Goal: Task Accomplishment & Management: Use online tool/utility

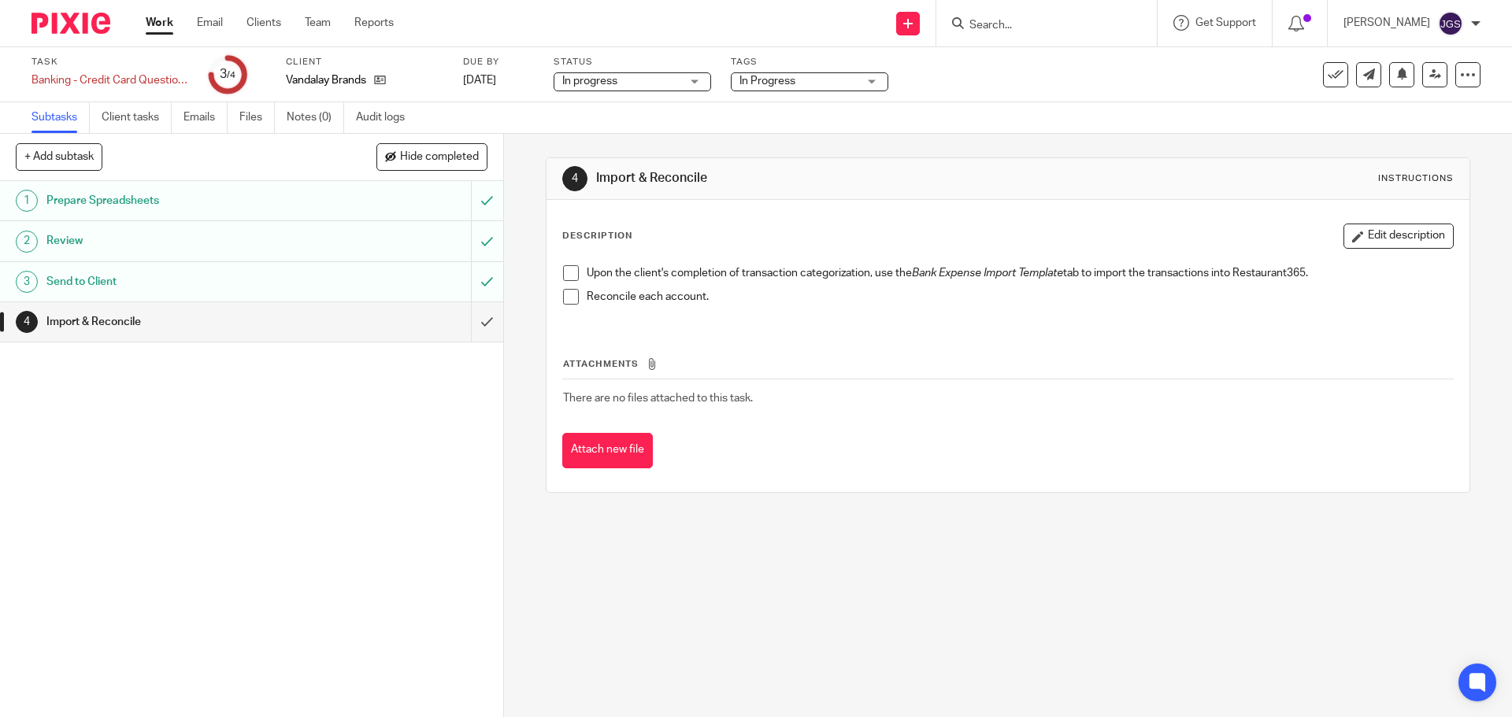
click at [565, 271] on span at bounding box center [571, 273] width 16 height 16
click at [567, 296] on span at bounding box center [571, 297] width 16 height 16
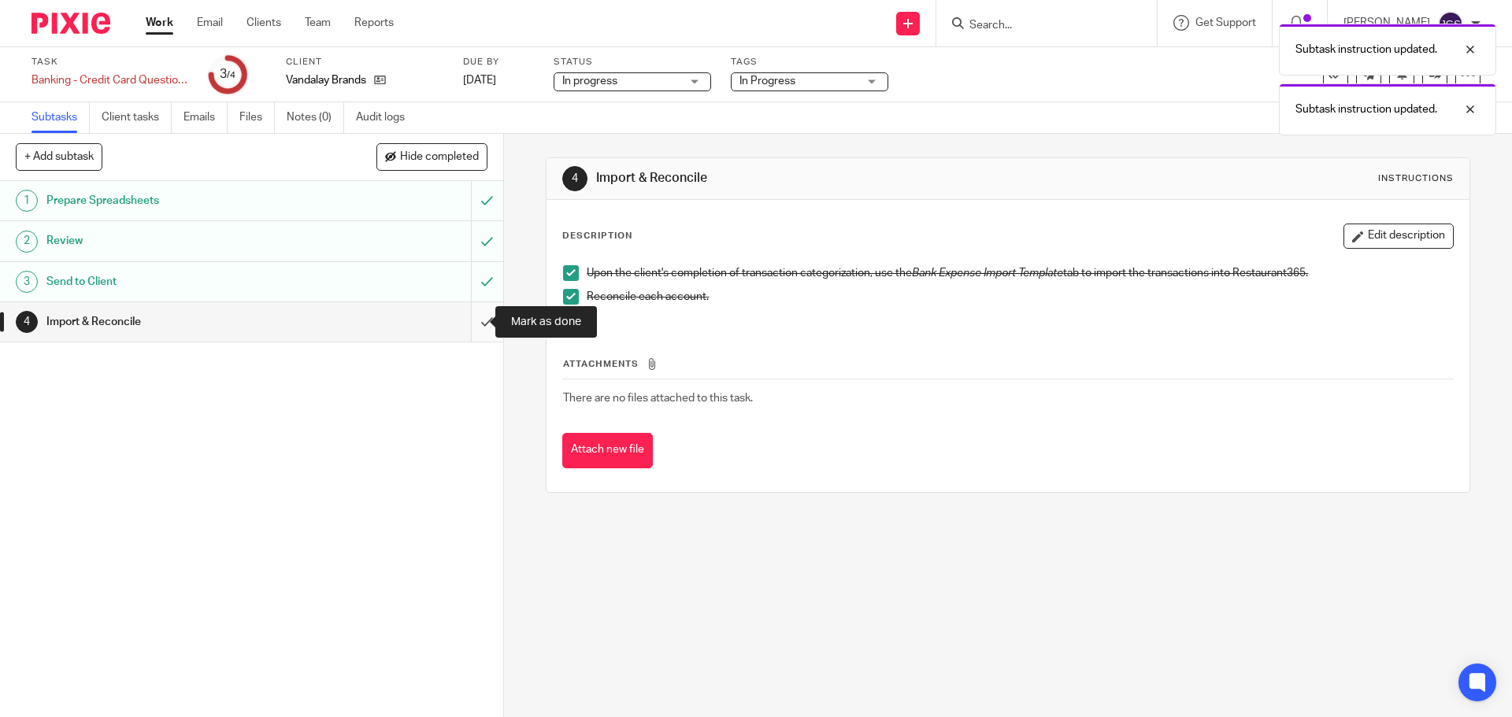
click at [473, 320] on input "submit" at bounding box center [251, 321] width 503 height 39
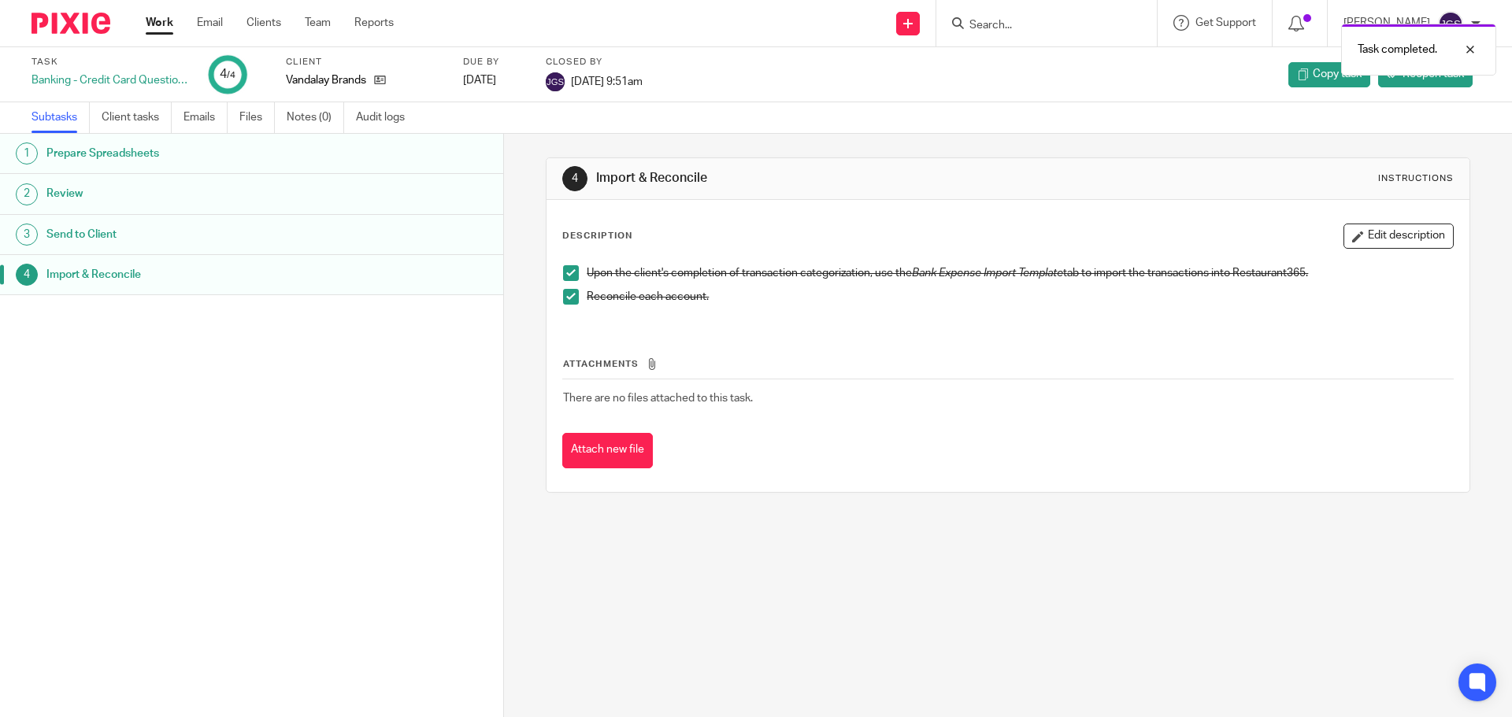
click at [154, 19] on link "Work" at bounding box center [160, 23] width 28 height 16
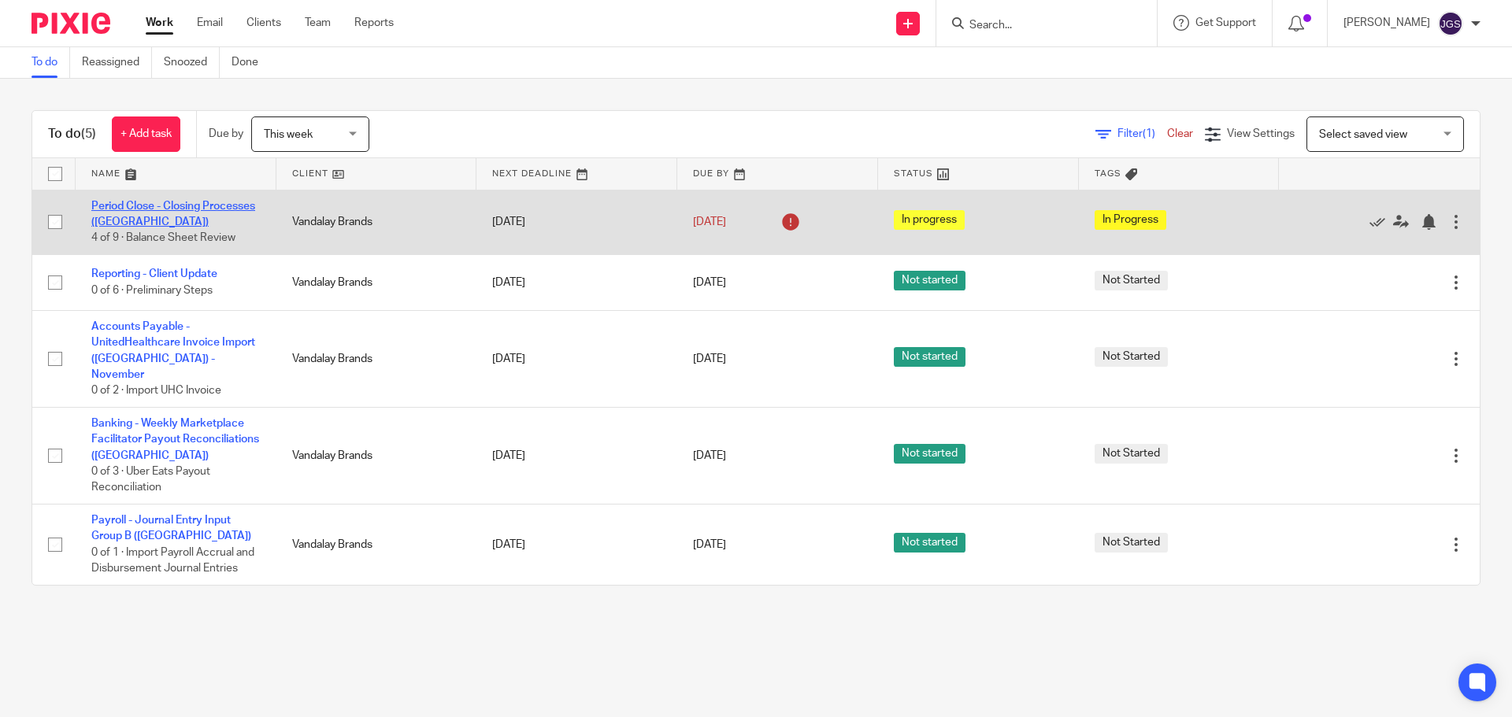
click at [141, 203] on link "Period Close - Closing Processes ([GEOGRAPHIC_DATA])" at bounding box center [173, 214] width 164 height 27
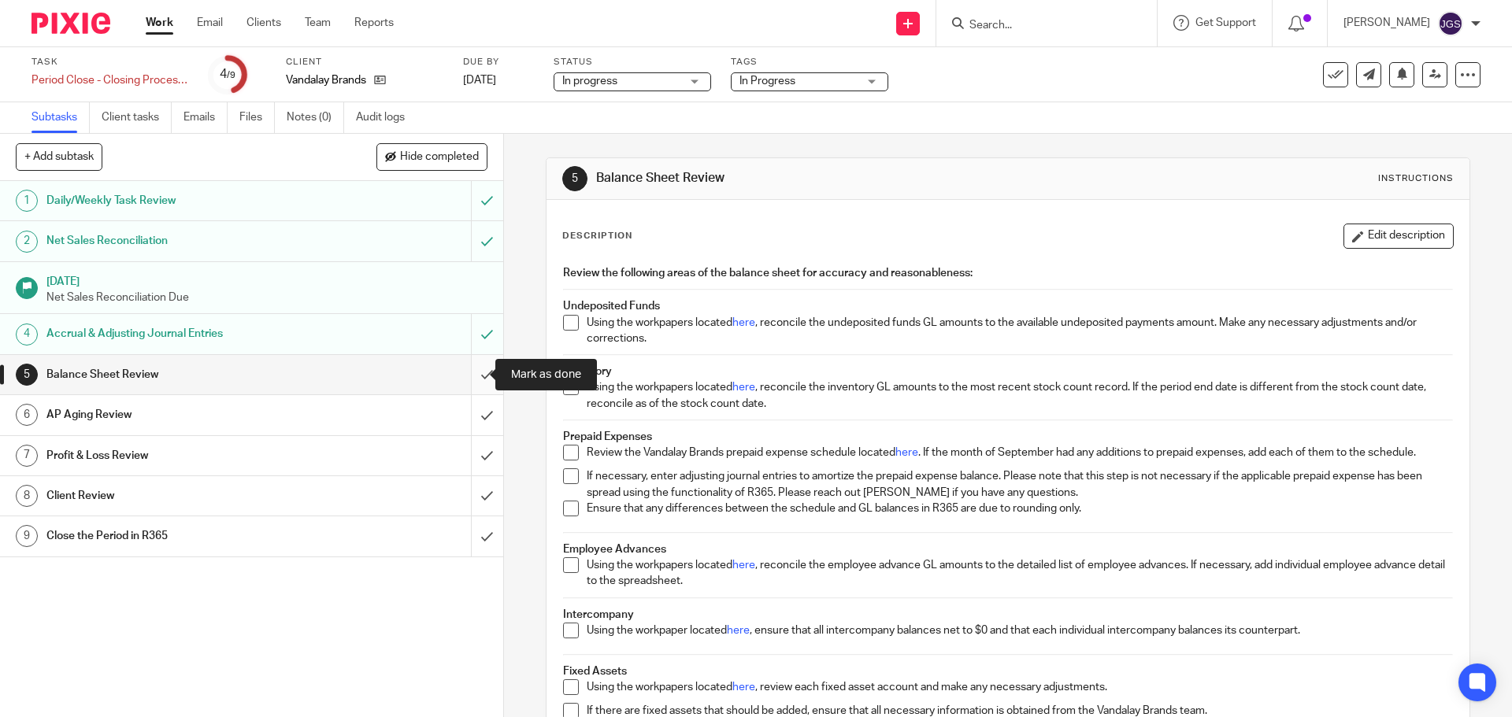
click at [469, 376] on input "submit" at bounding box center [251, 374] width 503 height 39
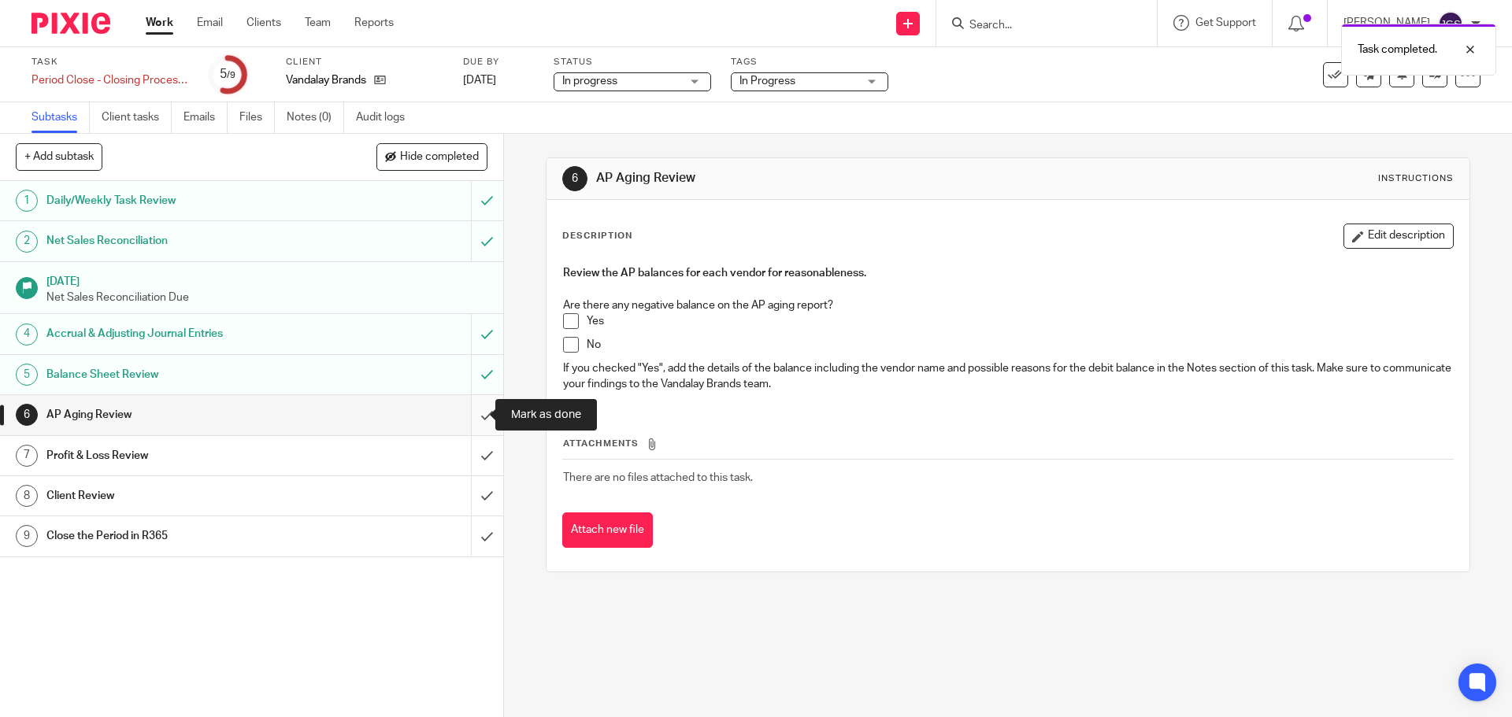
click at [468, 422] on input "submit" at bounding box center [251, 414] width 503 height 39
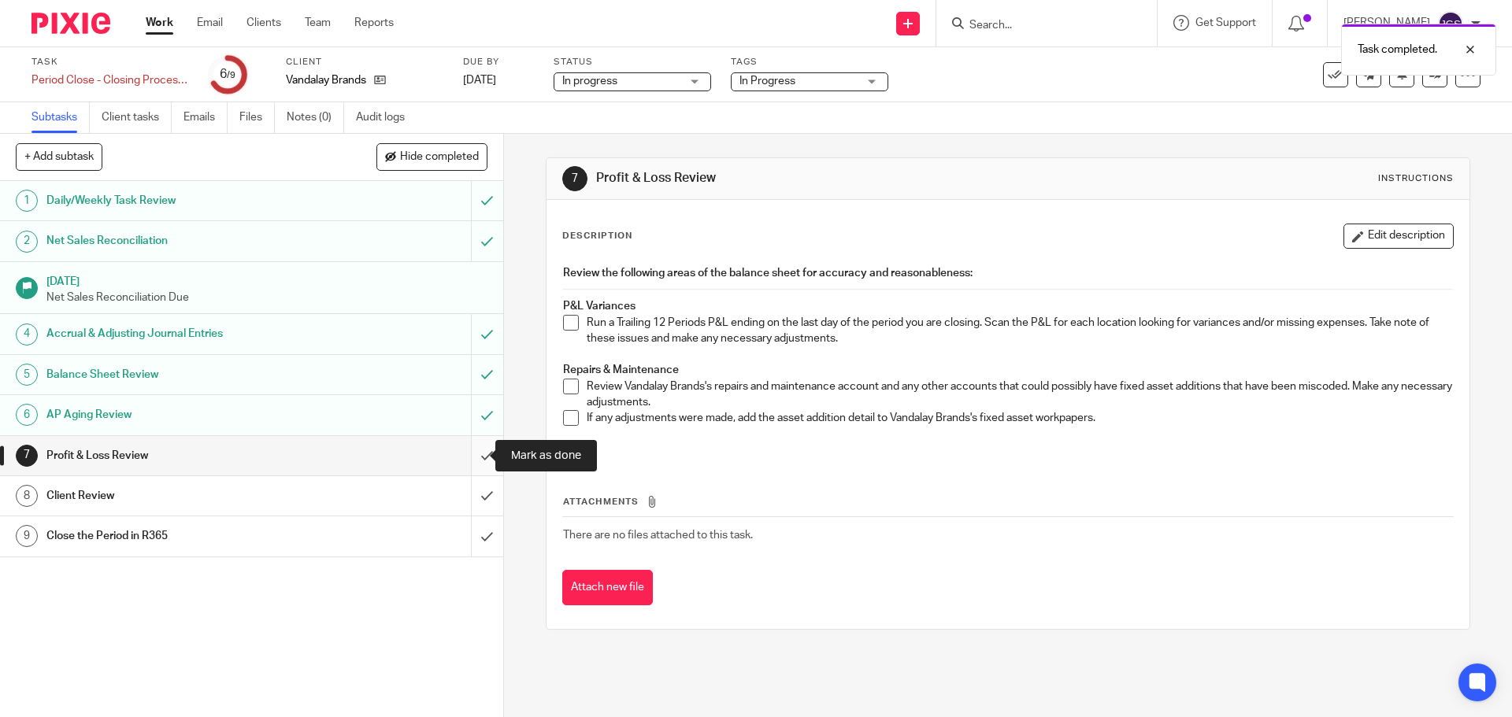
click at [473, 451] on input "submit" at bounding box center [251, 455] width 503 height 39
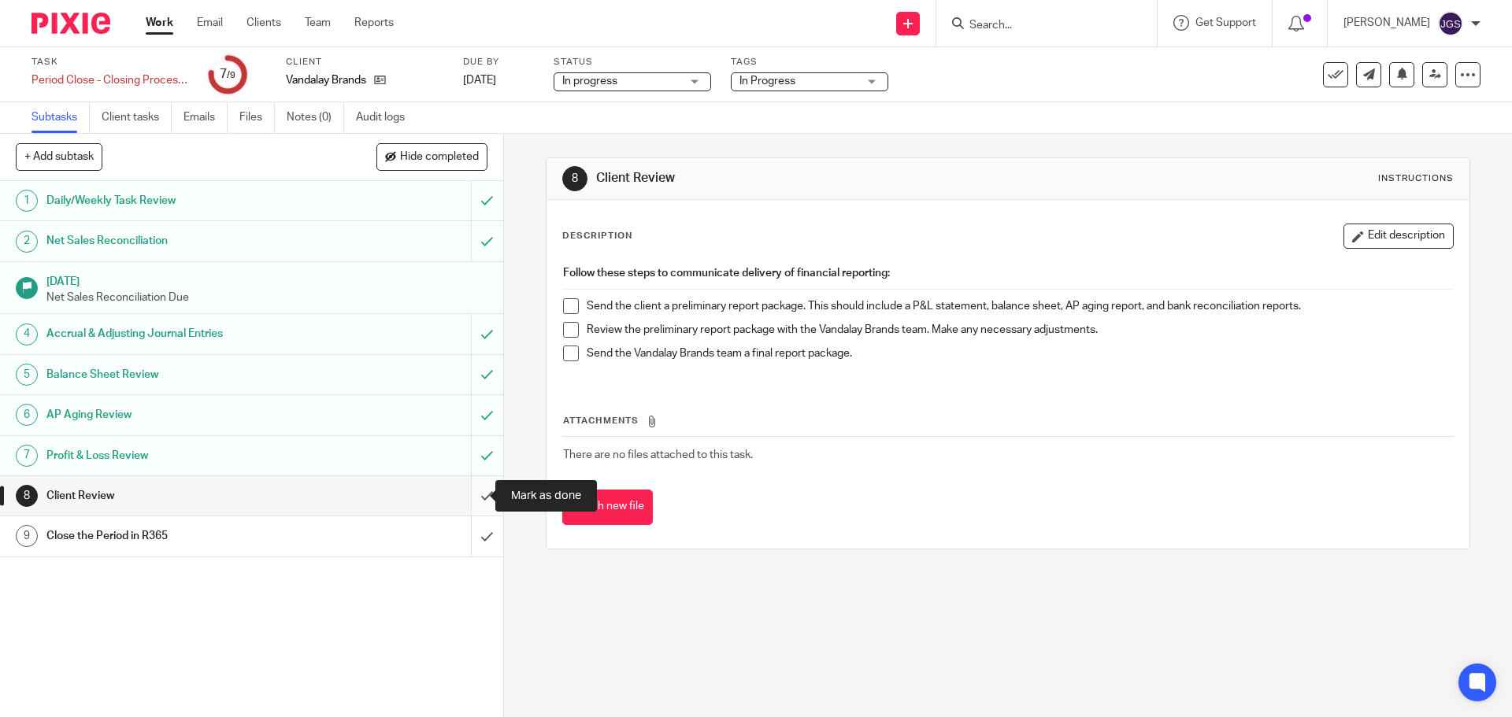
click at [469, 497] on input "submit" at bounding box center [251, 495] width 503 height 39
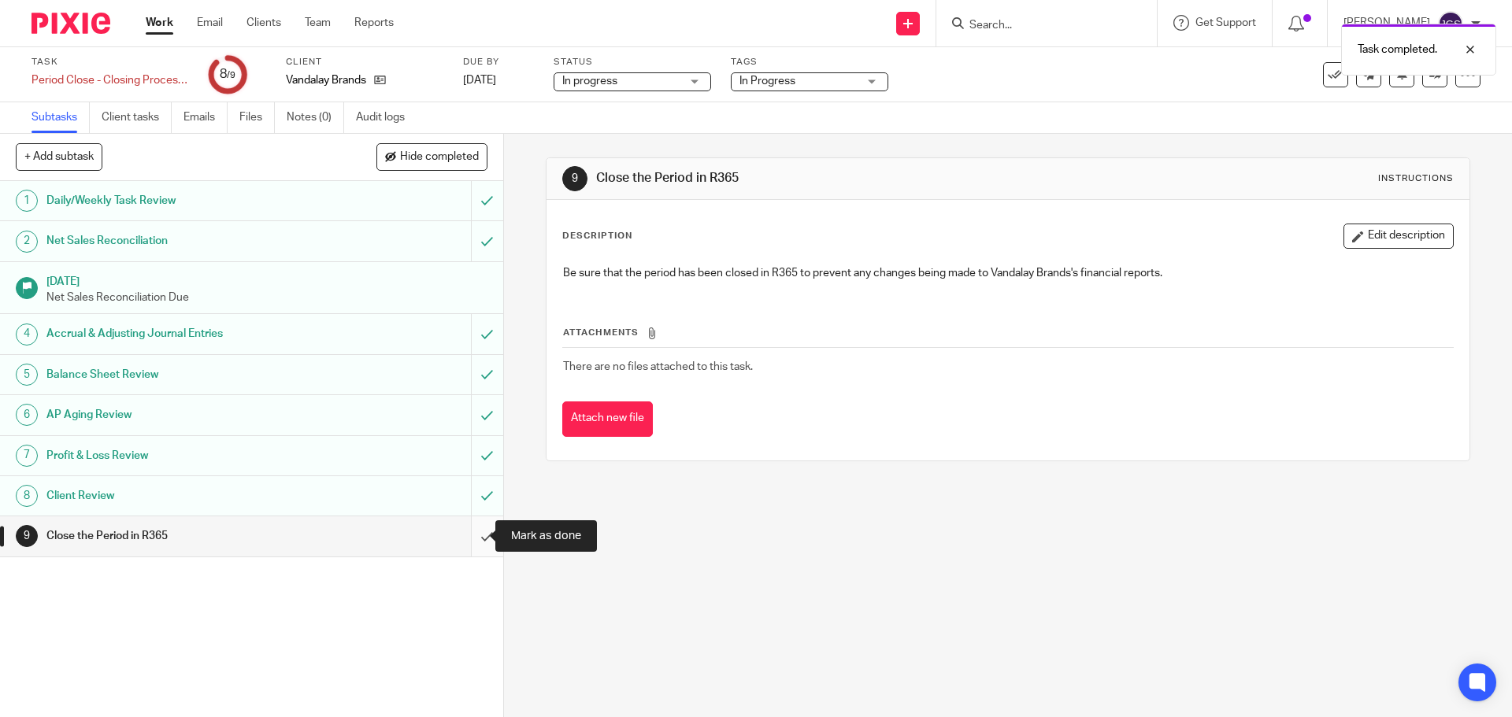
click at [470, 535] on input "submit" at bounding box center [251, 536] width 503 height 39
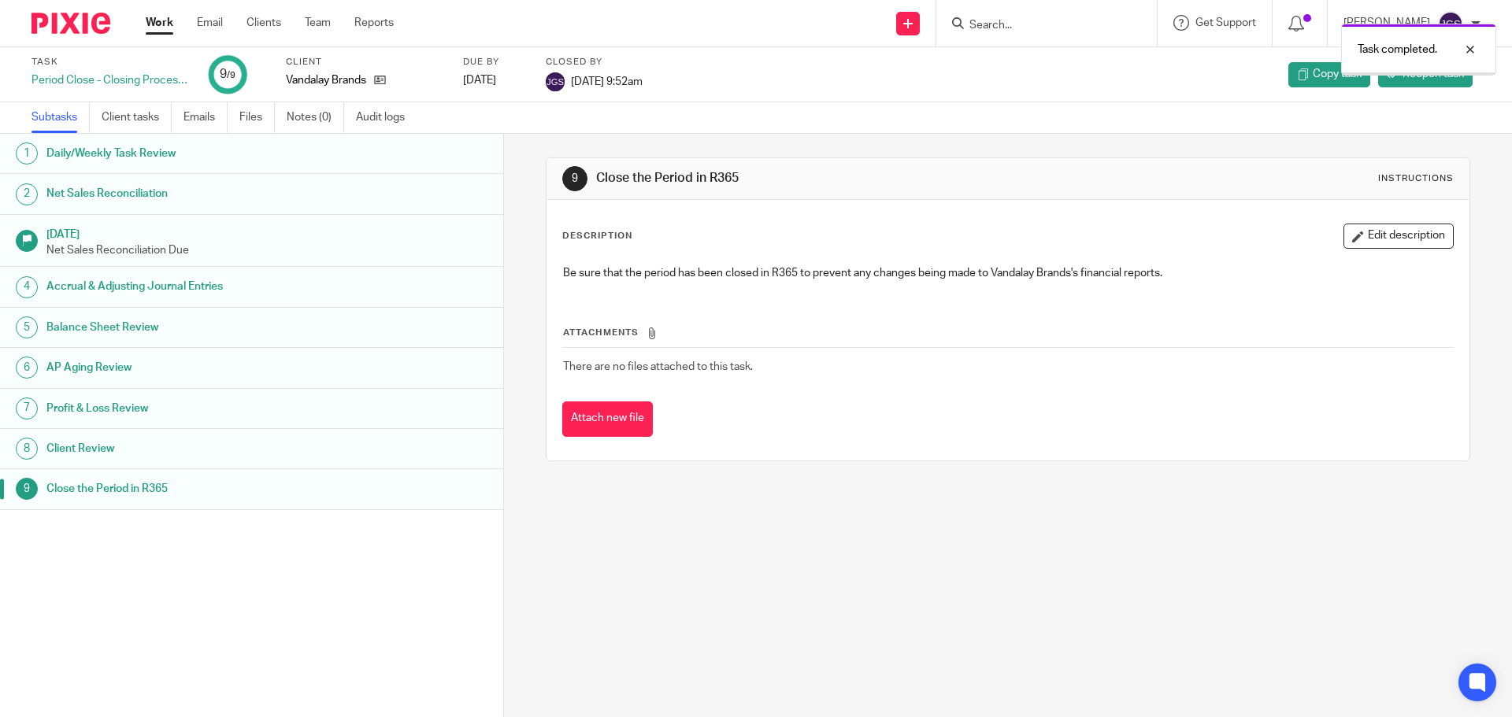
click at [155, 17] on link "Work" at bounding box center [160, 23] width 28 height 16
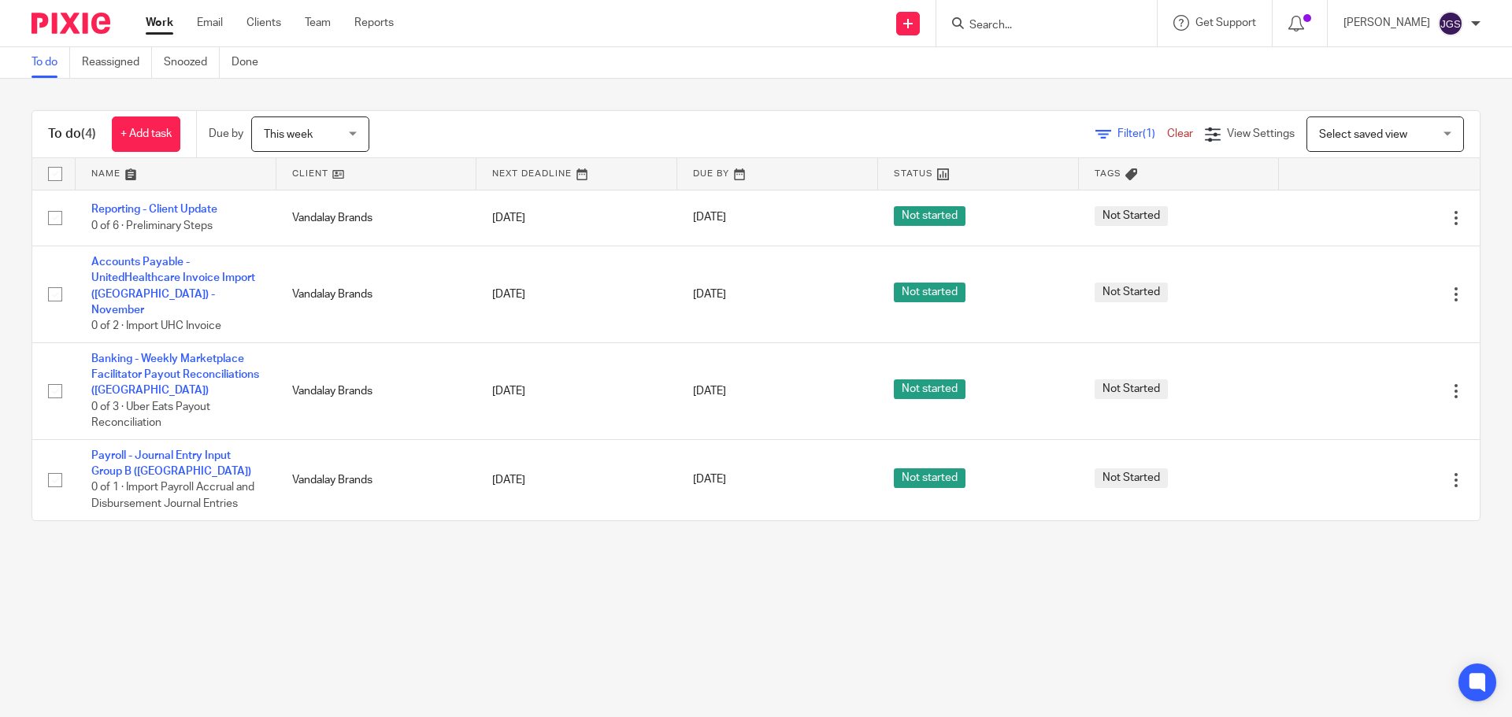
click at [161, 18] on link "Work" at bounding box center [160, 23] width 28 height 16
